Goal: Task Accomplishment & Management: Use online tool/utility

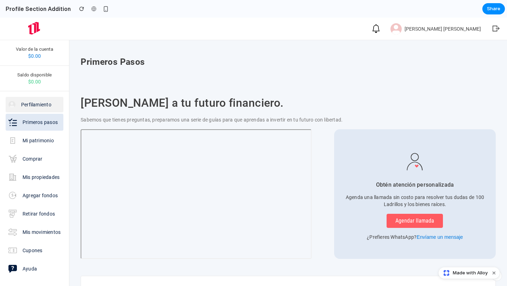
click at [40, 106] on p "Perfilamiento" at bounding box center [36, 104] width 30 height 7
click at [43, 142] on p "Mi patrimonio" at bounding box center [38, 140] width 31 height 7
click at [404, 30] on p "[PERSON_NAME] [PERSON_NAME]" at bounding box center [442, 29] width 76 height 6
click at [103, 10] on div "button" at bounding box center [106, 9] width 6 height 6
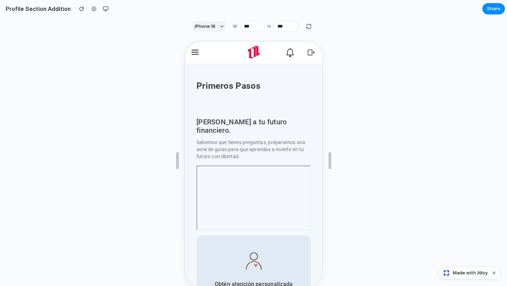
click at [195, 51] on icon "button" at bounding box center [193, 51] width 7 height 5
click at [73, 36] on div at bounding box center [253, 160] width 507 height 251
click at [55, 62] on div at bounding box center [253, 160] width 507 height 251
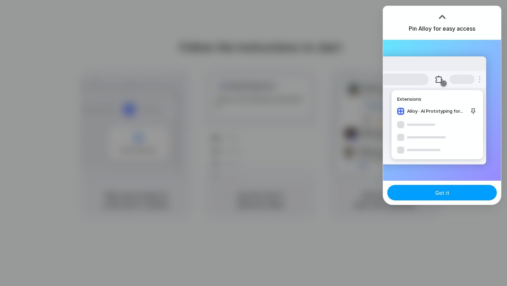
click at [452, 191] on button "Got it" at bounding box center [441, 192] width 109 height 15
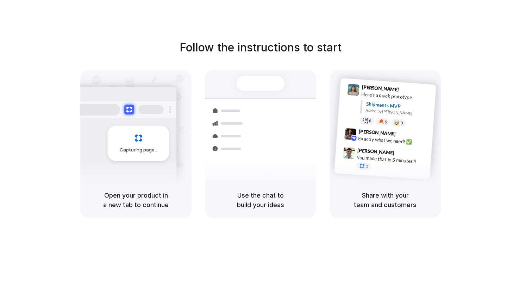
click at [253, 143] on div at bounding box center [253, 143] width 0 height 0
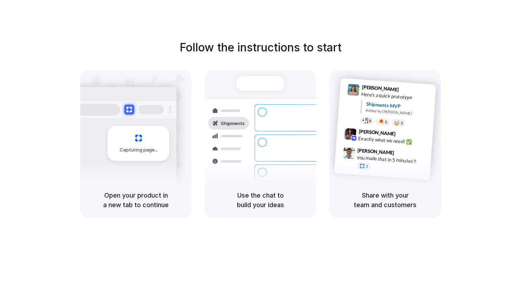
click at [253, 143] on div at bounding box center [253, 143] width 0 height 0
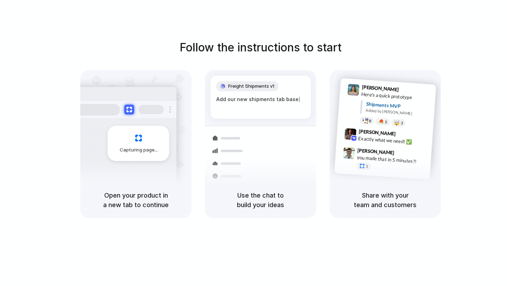
click at [253, 143] on div at bounding box center [253, 143] width 0 height 0
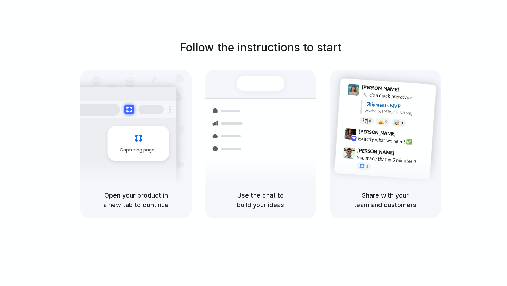
click at [253, 143] on div at bounding box center [253, 143] width 0 height 0
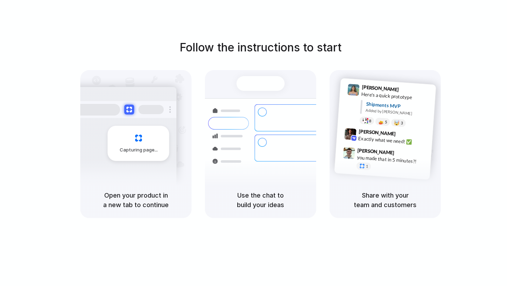
click at [253, 143] on div at bounding box center [253, 143] width 0 height 0
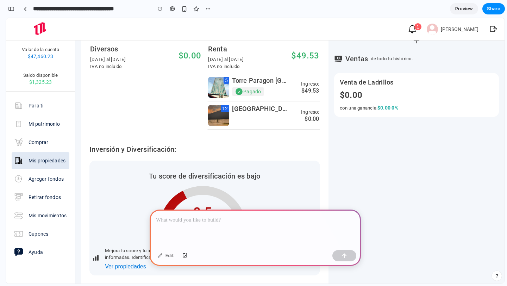
scroll to position [204, 0]
